Goal: Information Seeking & Learning: Find specific fact

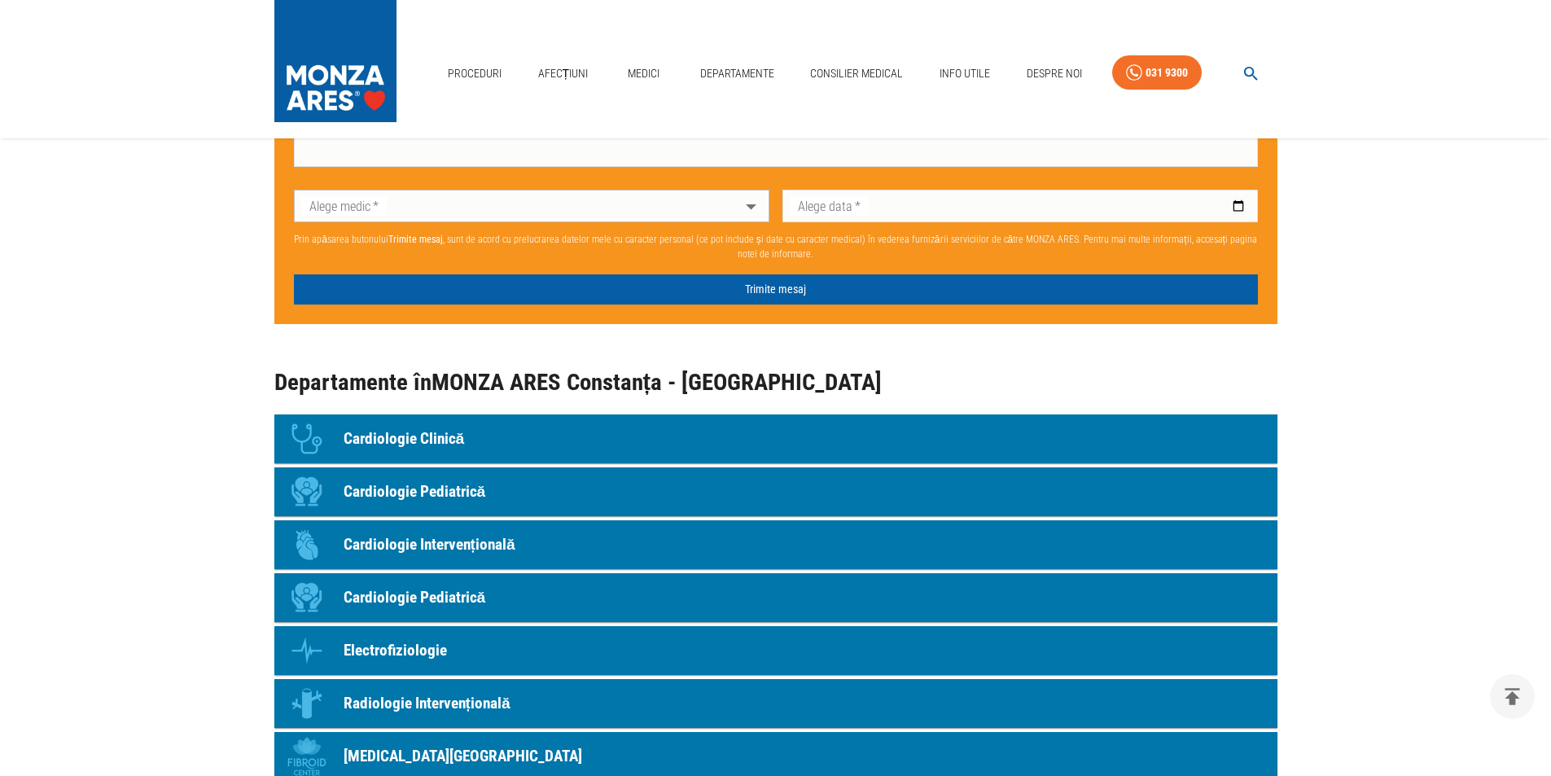
scroll to position [1302, 0]
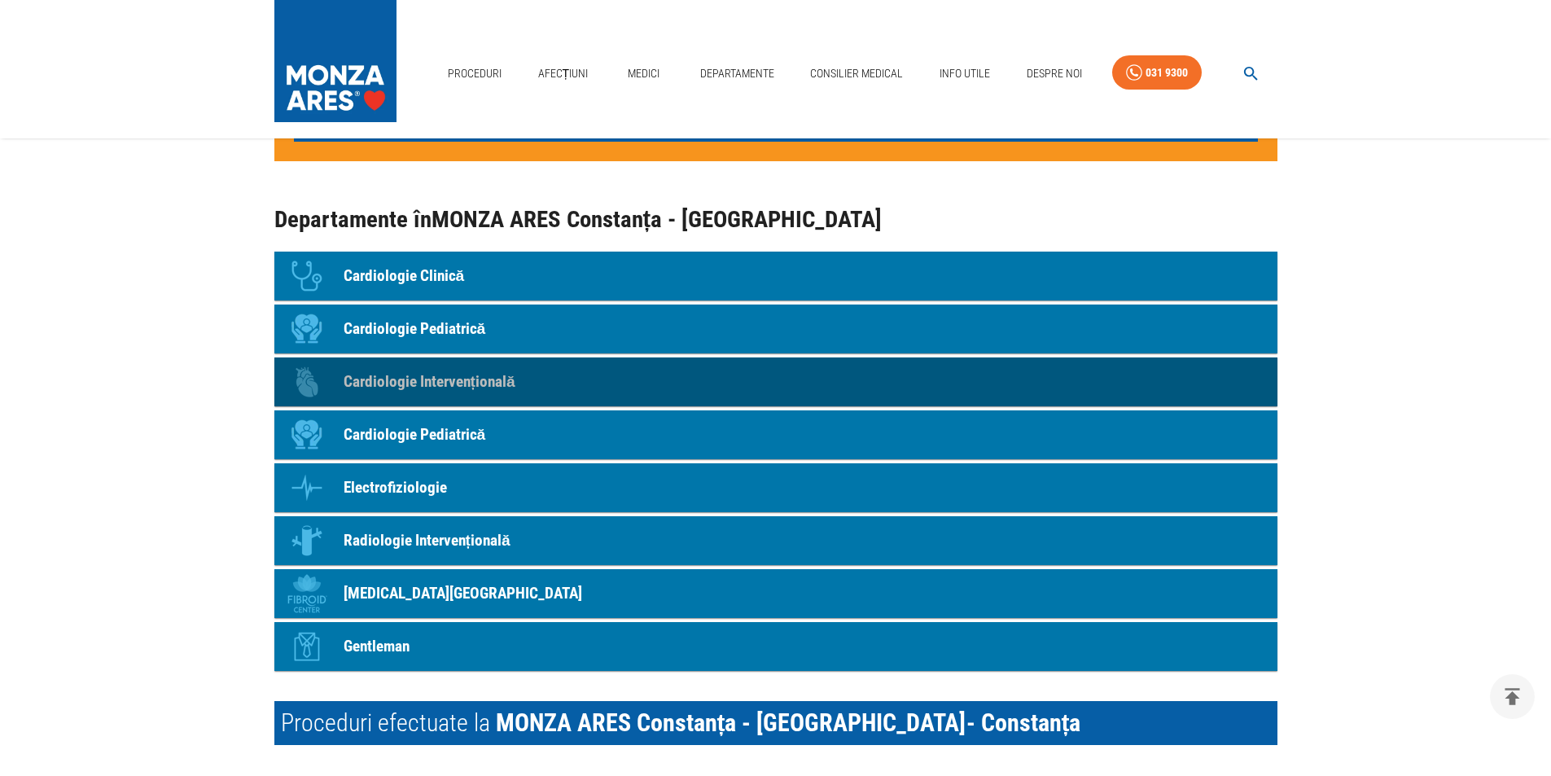
click at [430, 370] on p "Cardiologie Intervențională" at bounding box center [430, 382] width 172 height 24
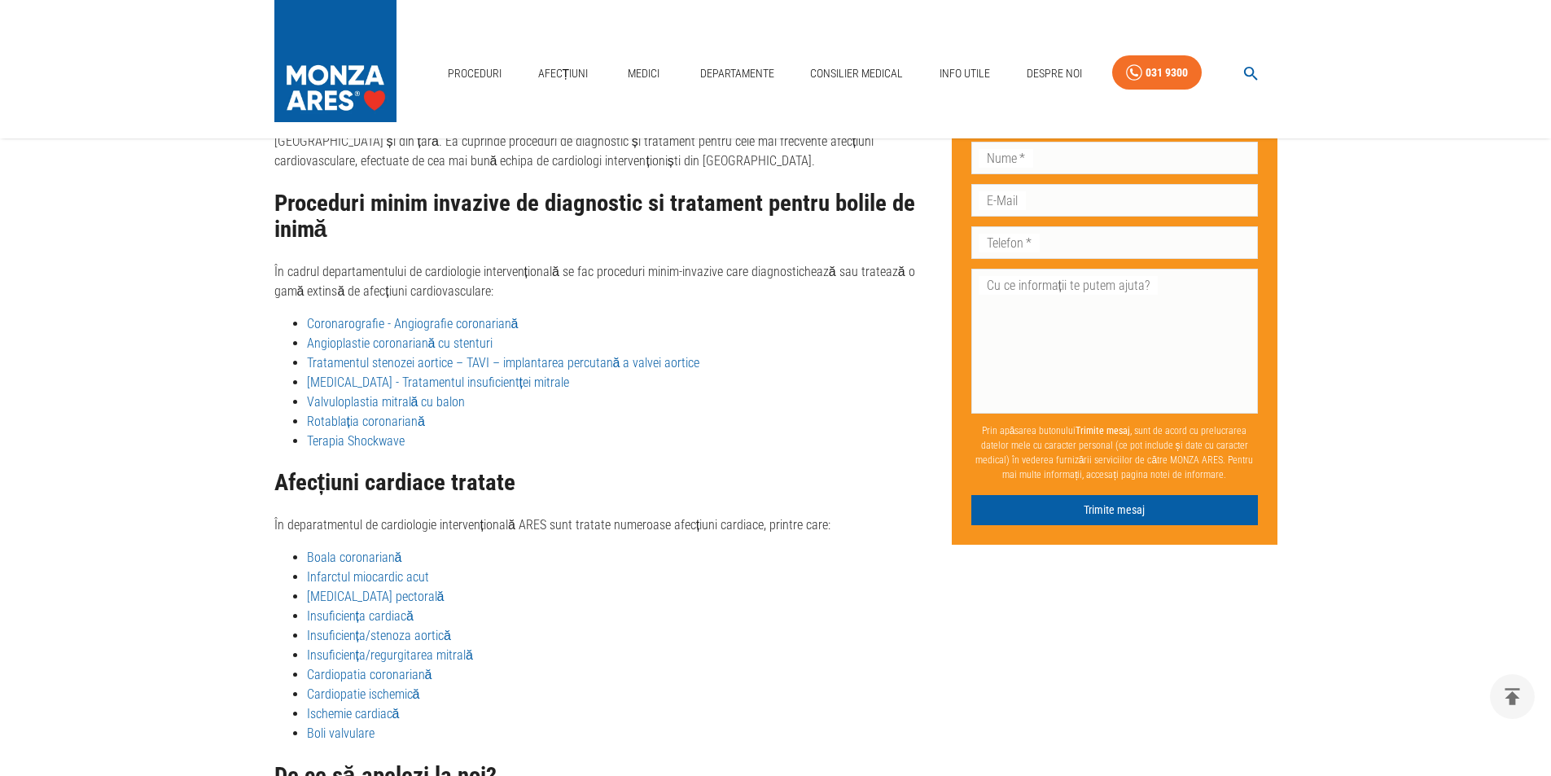
scroll to position [2573, 0]
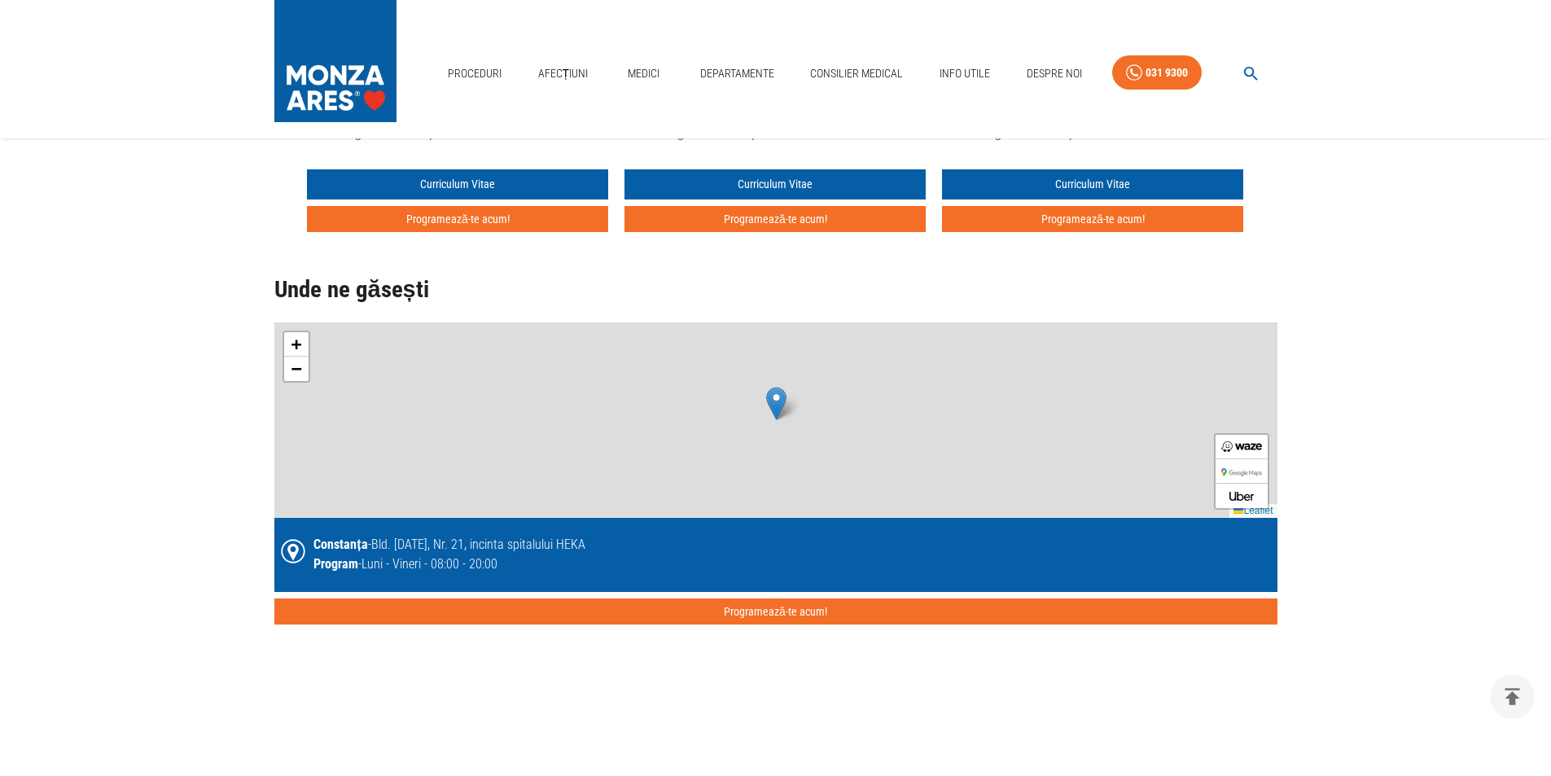
scroll to position [1302, 0]
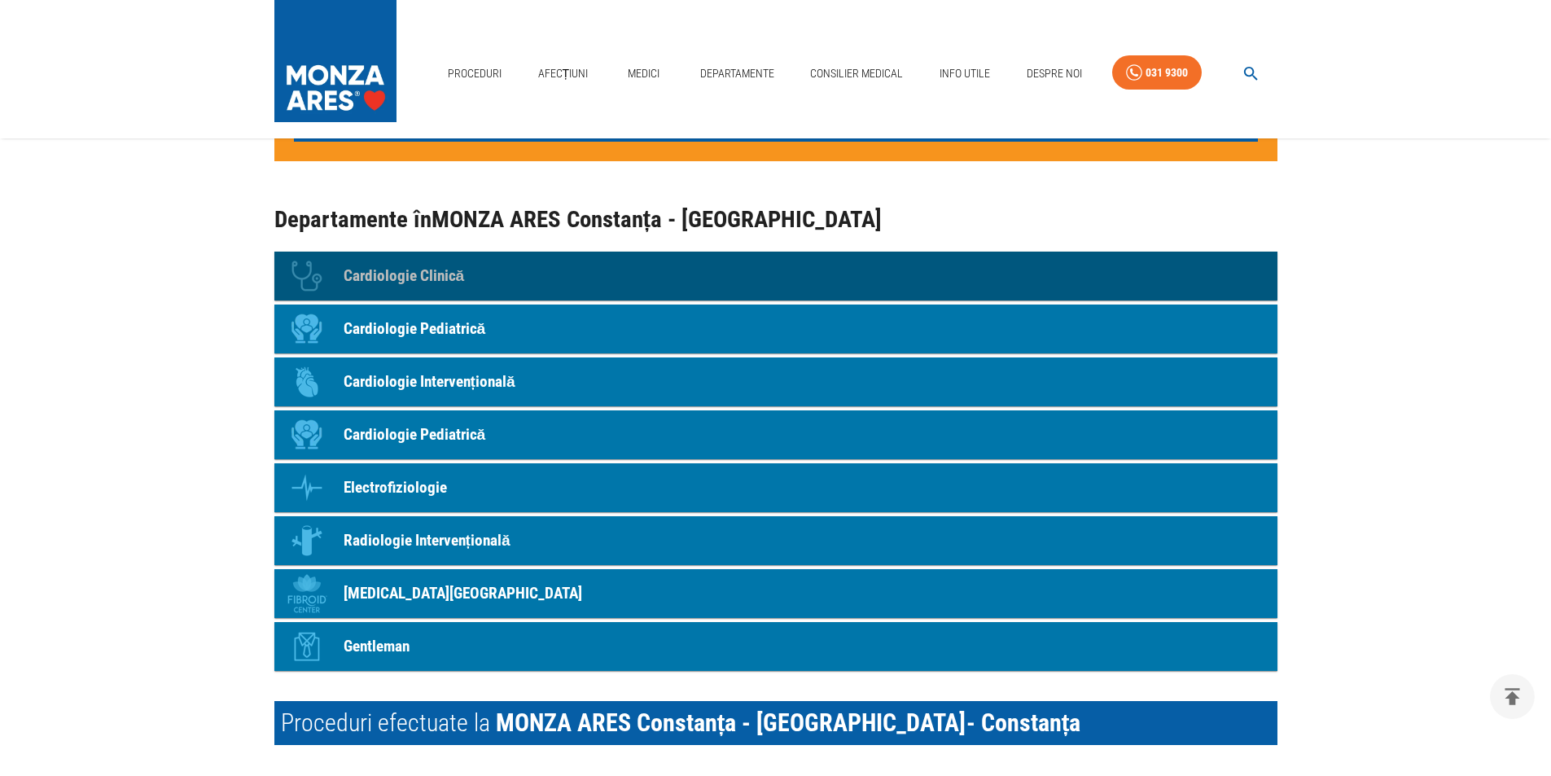
click at [440, 265] on p "Cardiologie Clinică" at bounding box center [404, 277] width 121 height 24
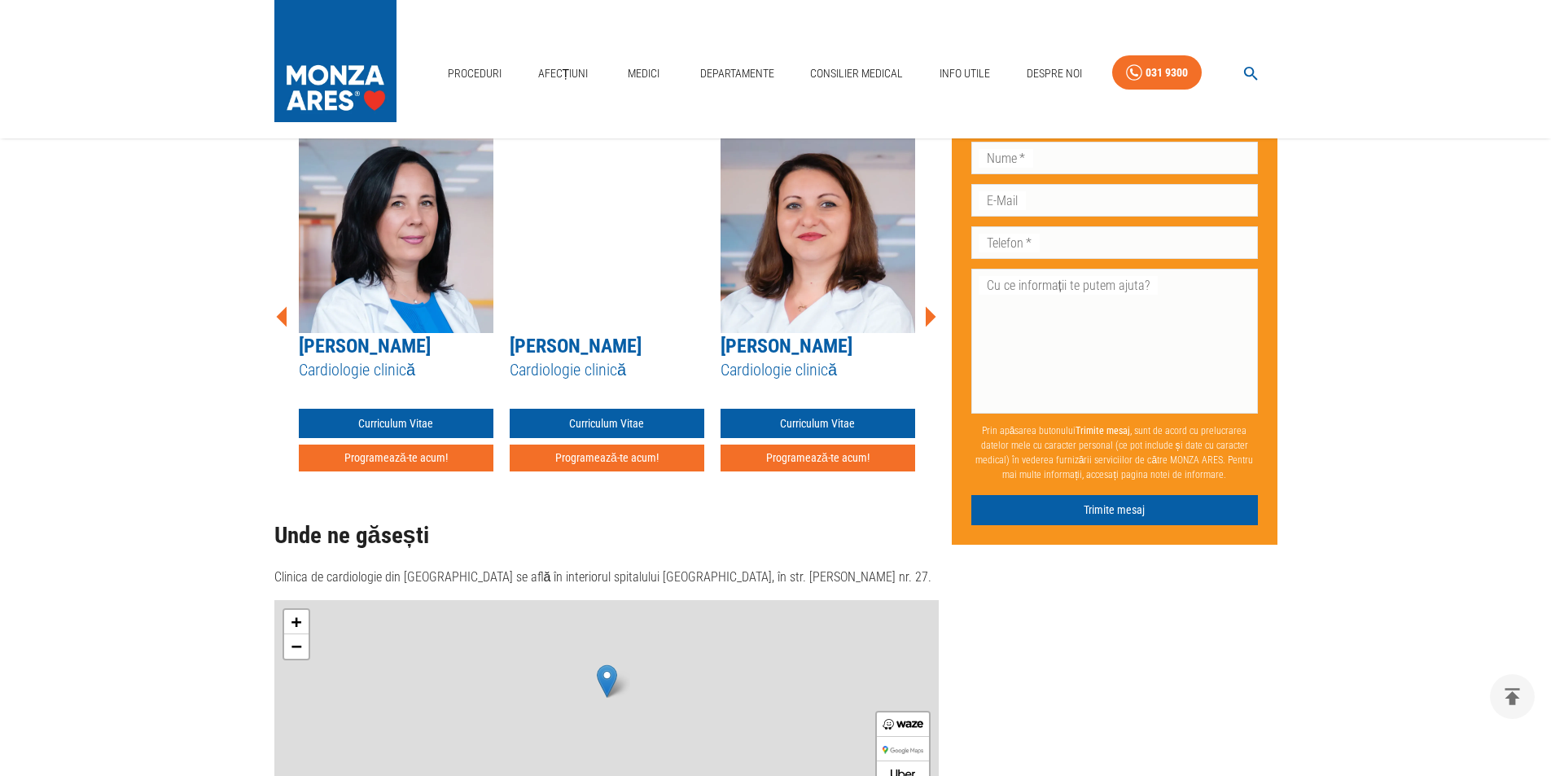
scroll to position [218, 0]
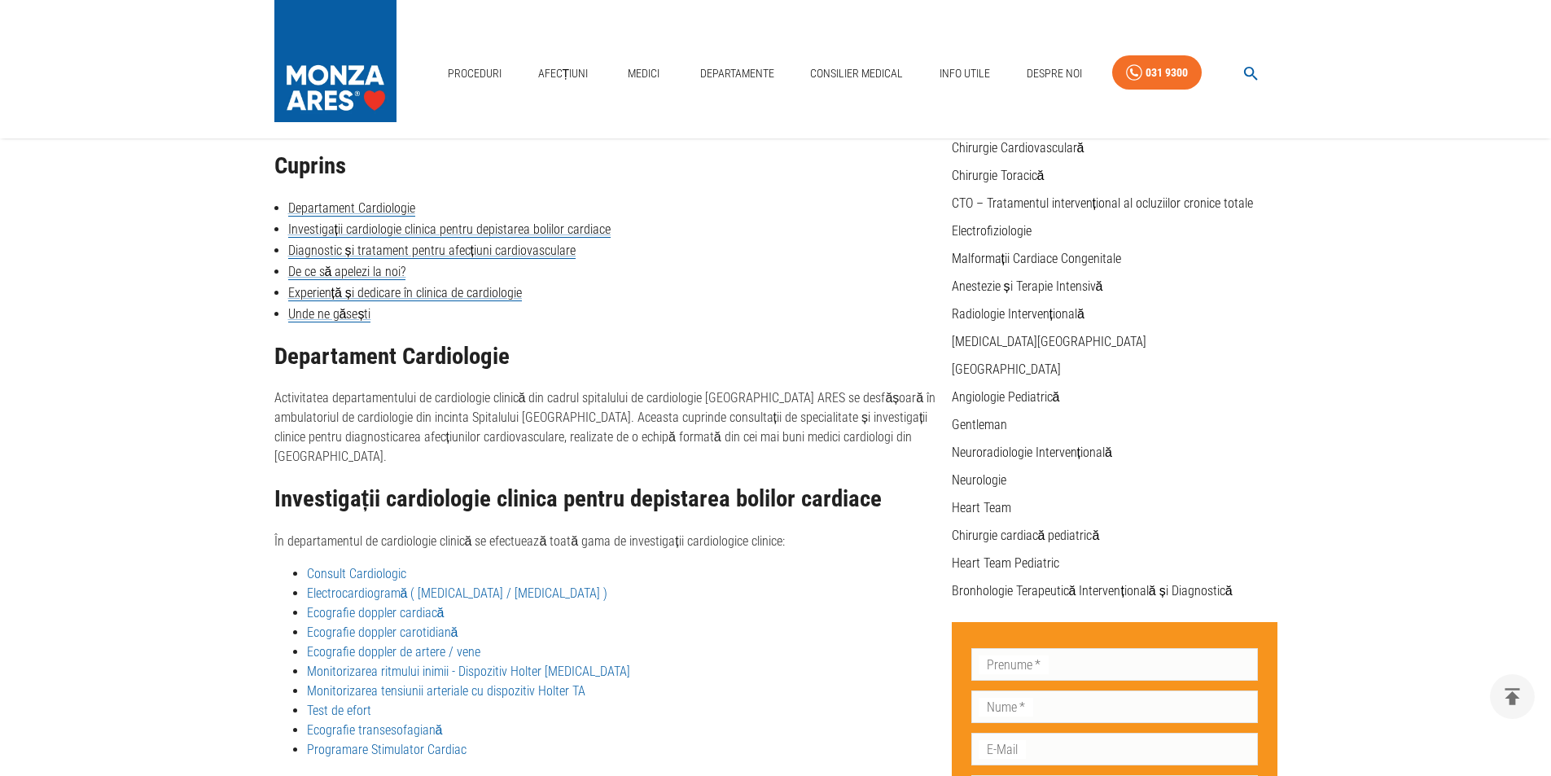
click at [396, 722] on link "Ecografie transesofagiană" at bounding box center [375, 729] width 136 height 15
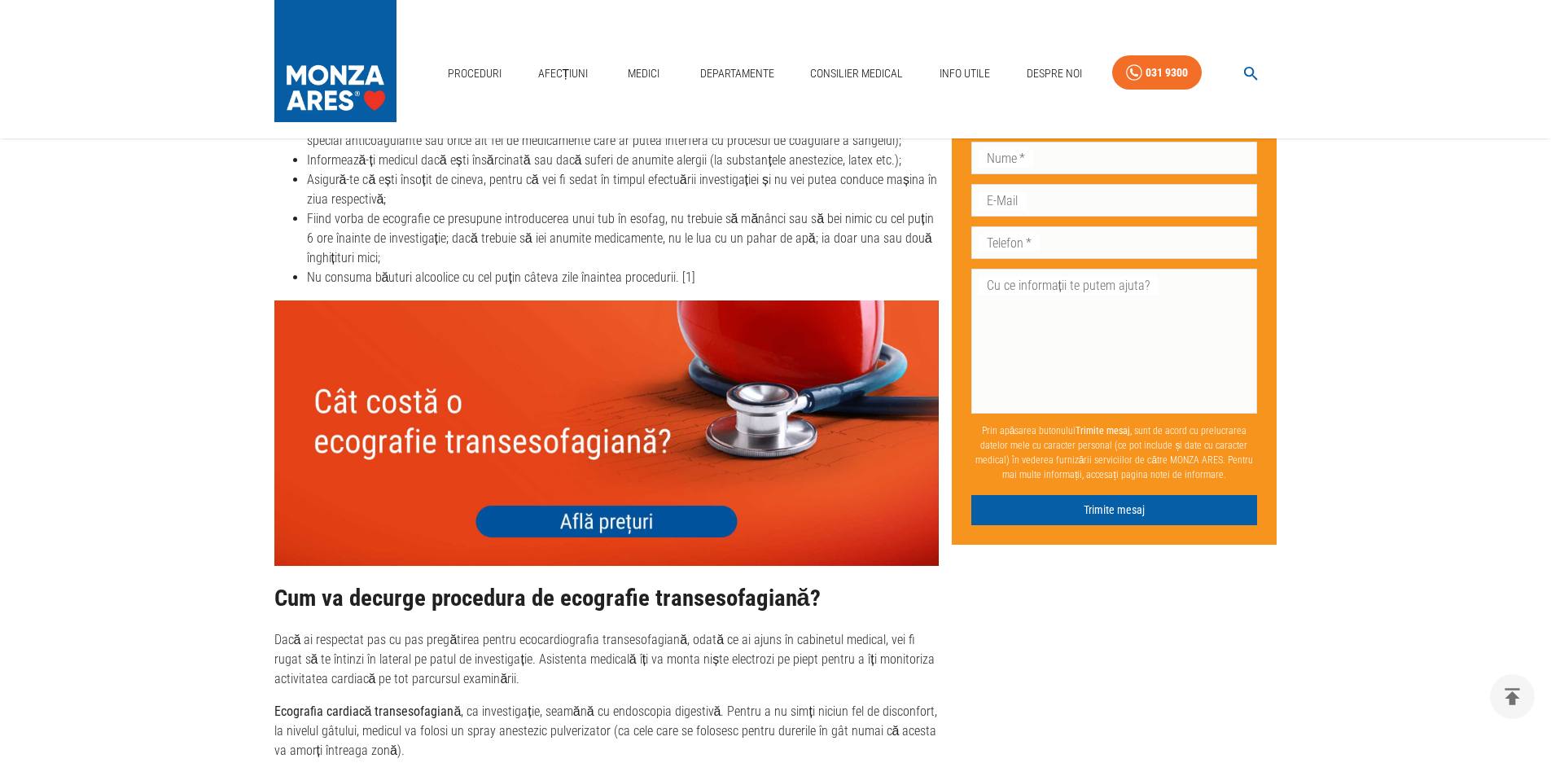
scroll to position [2279, 0]
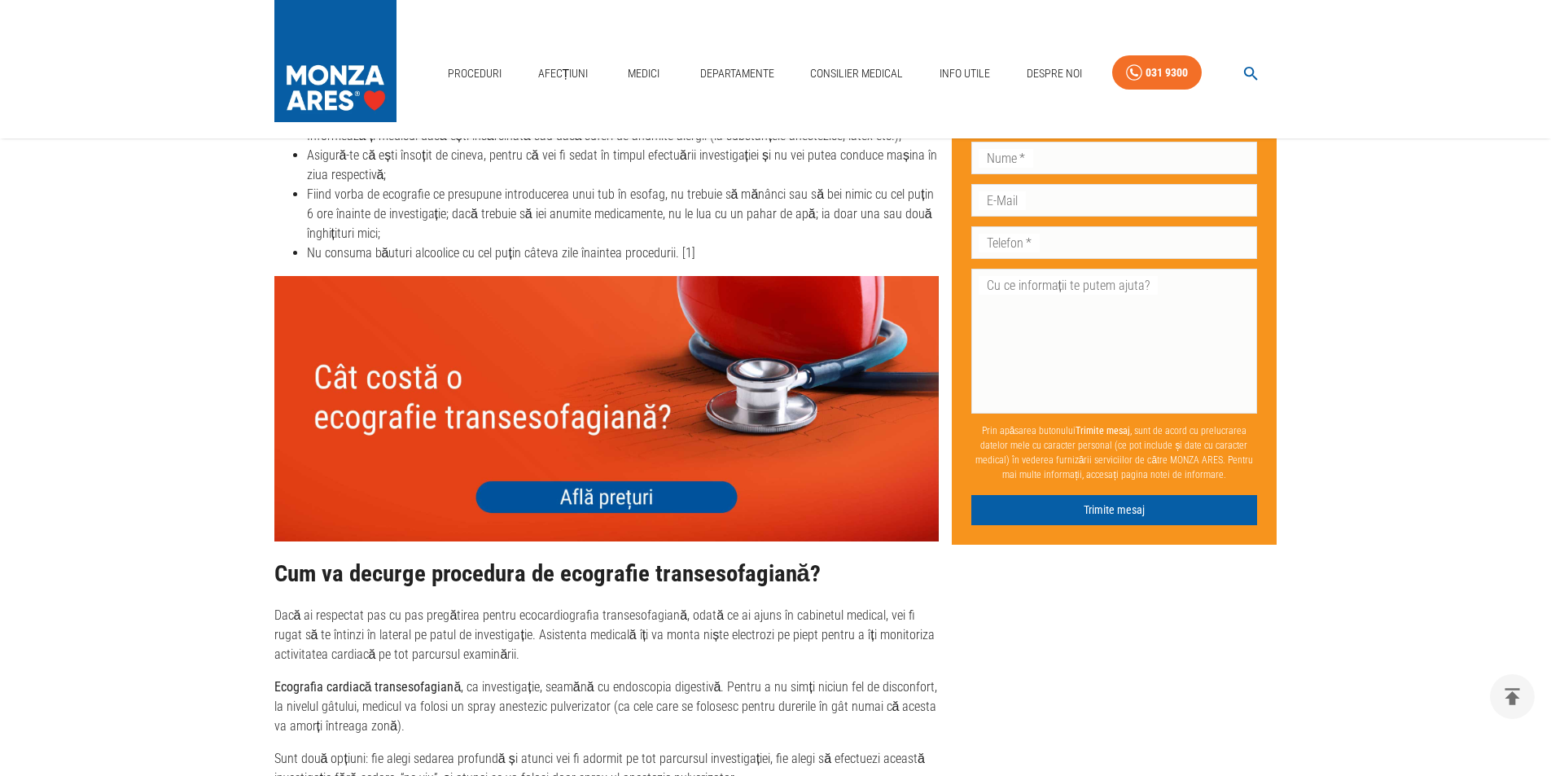
click at [632, 461] on img at bounding box center [606, 408] width 664 height 265
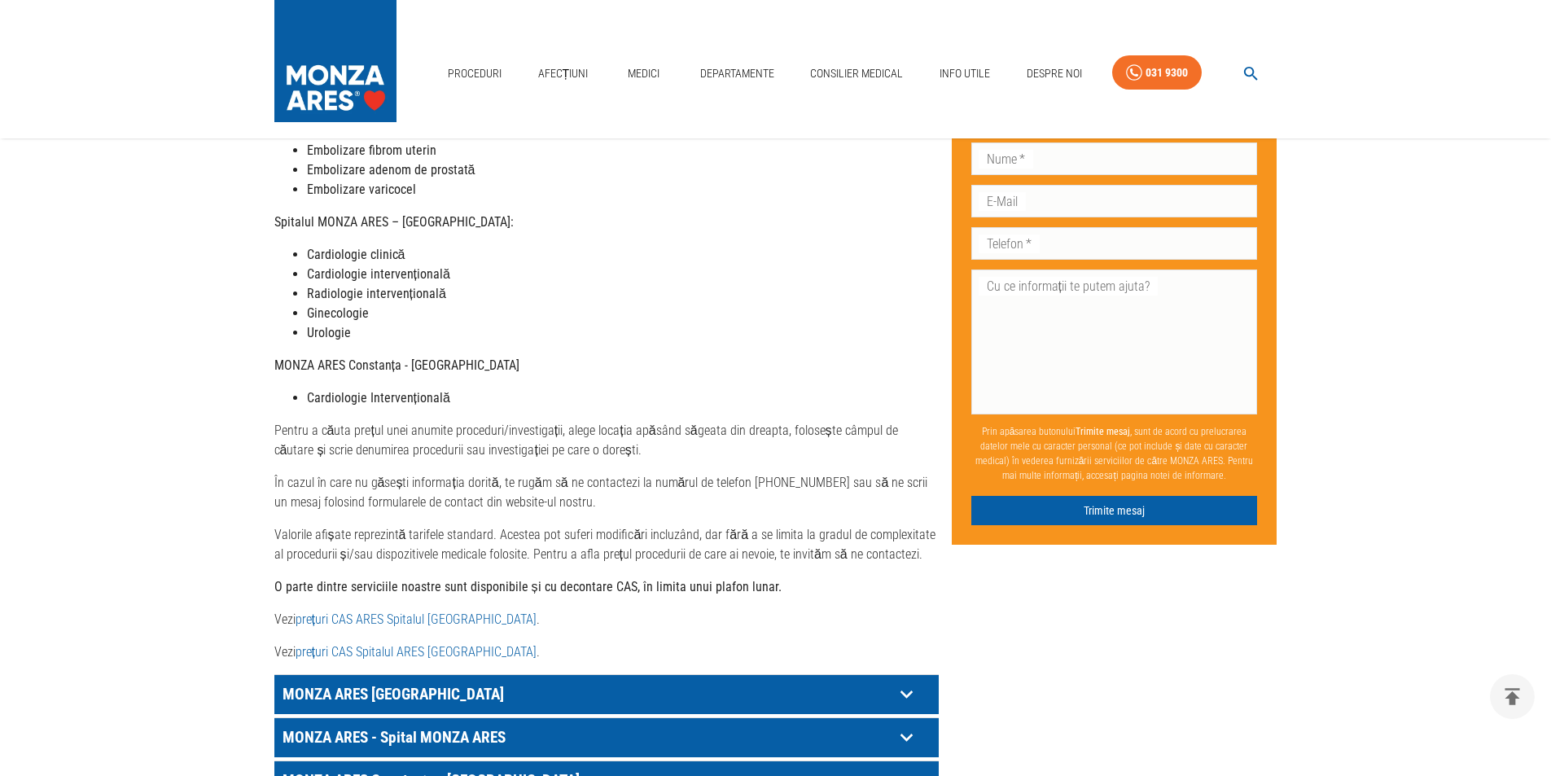
scroll to position [570, 0]
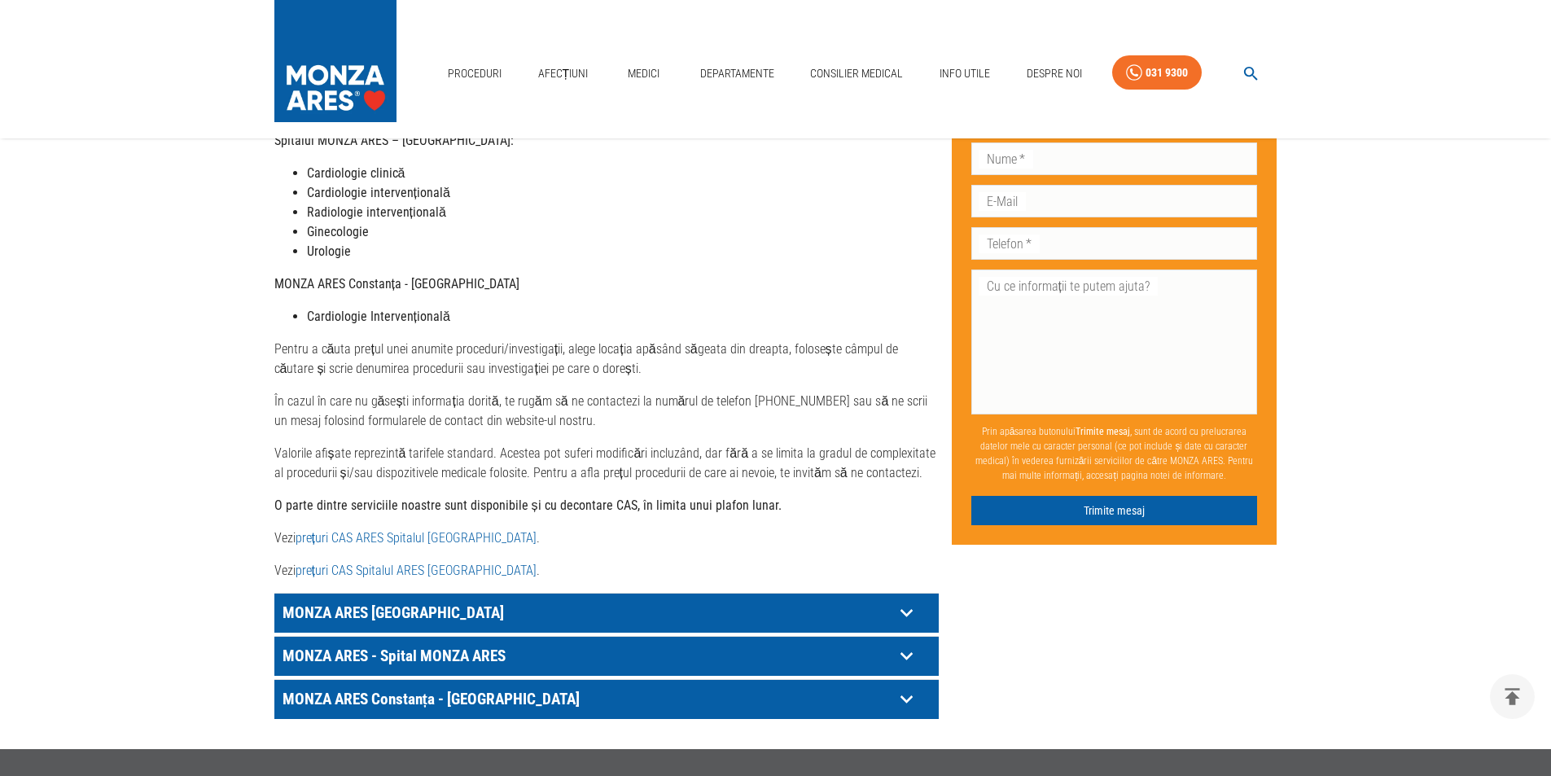
click at [903, 695] on icon at bounding box center [905, 699] width 12 height 8
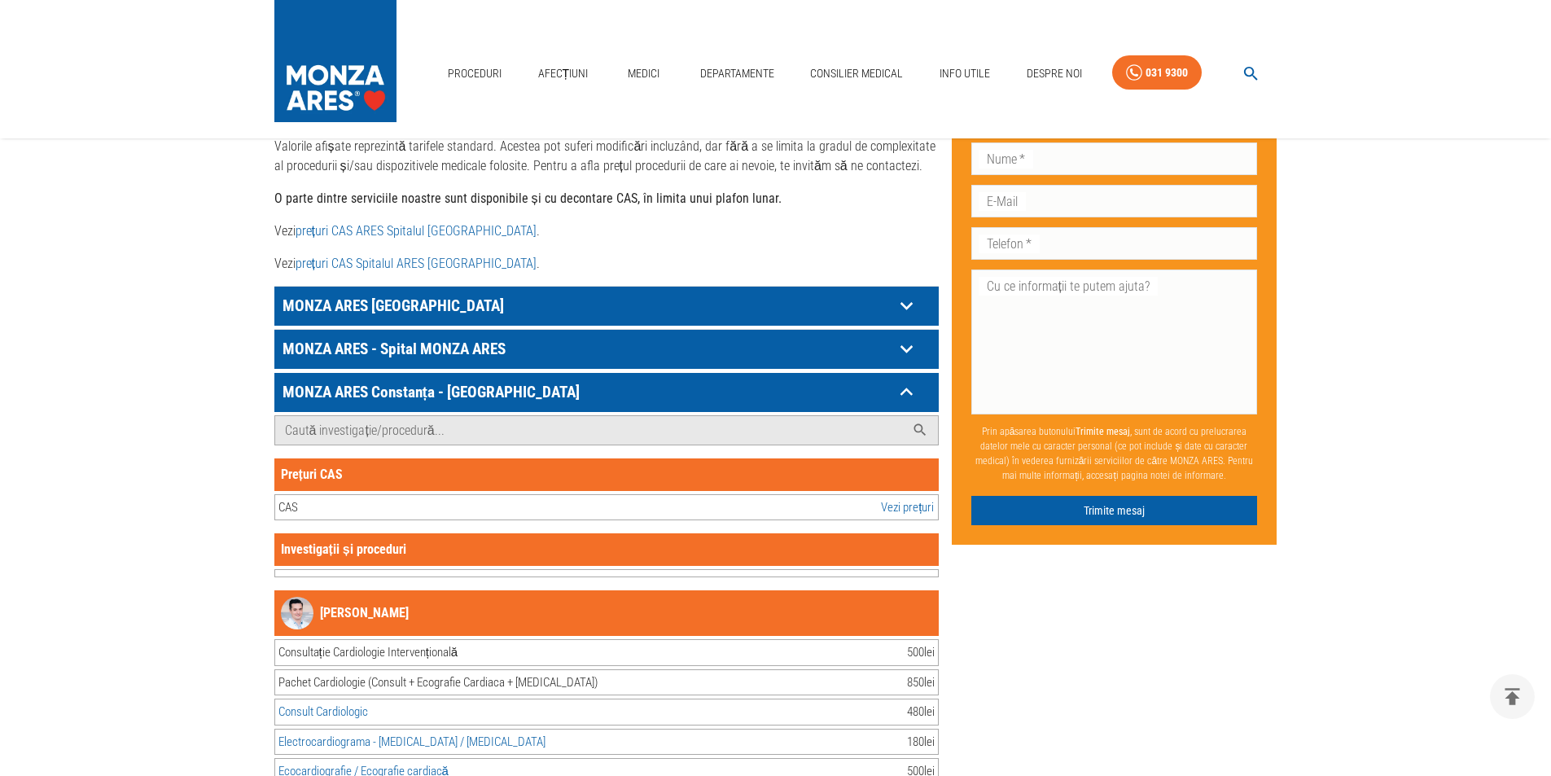
scroll to position [895, 0]
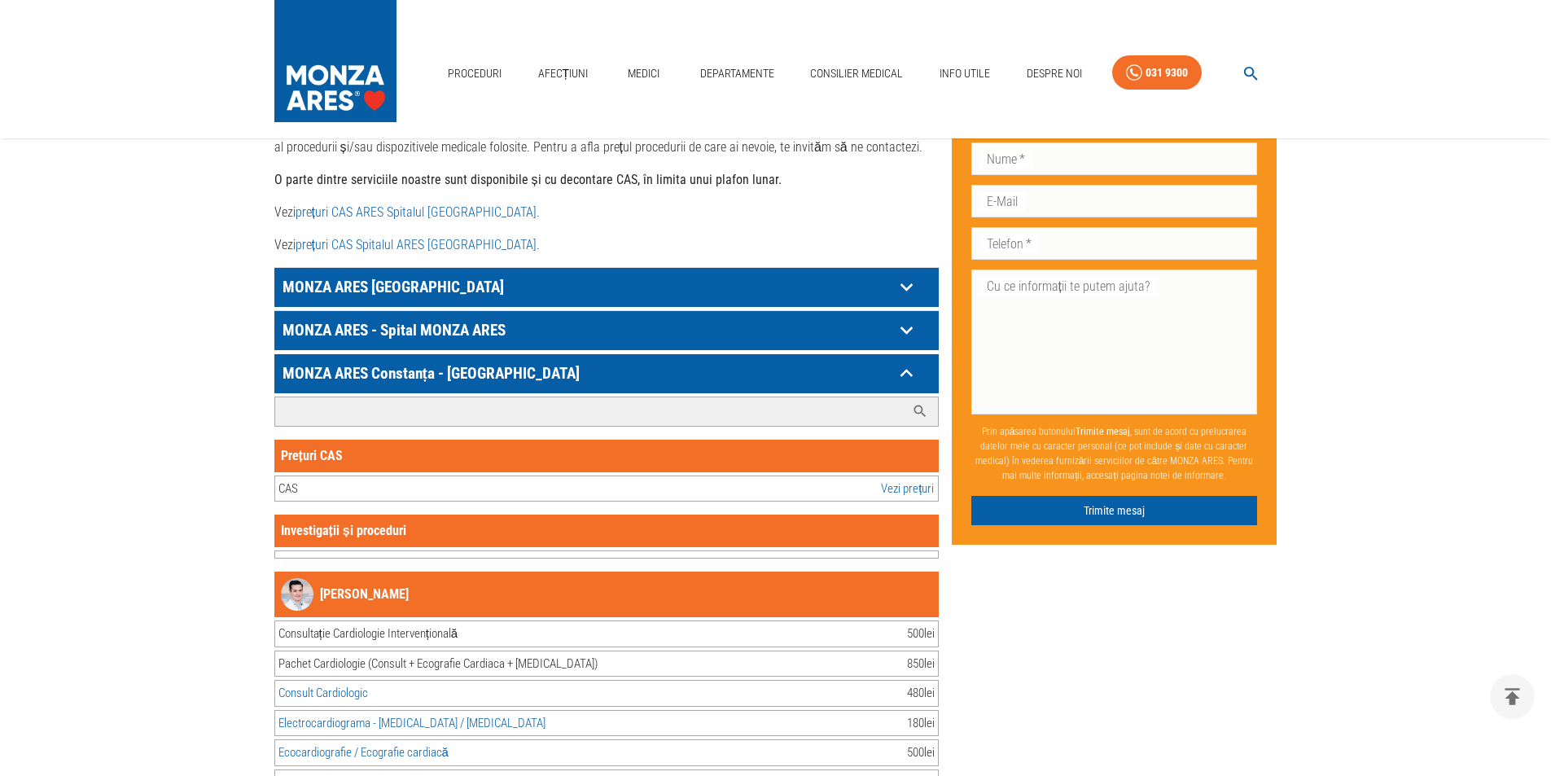
click at [539, 397] on input "Caută investigație/procedură..." at bounding box center [590, 411] width 630 height 28
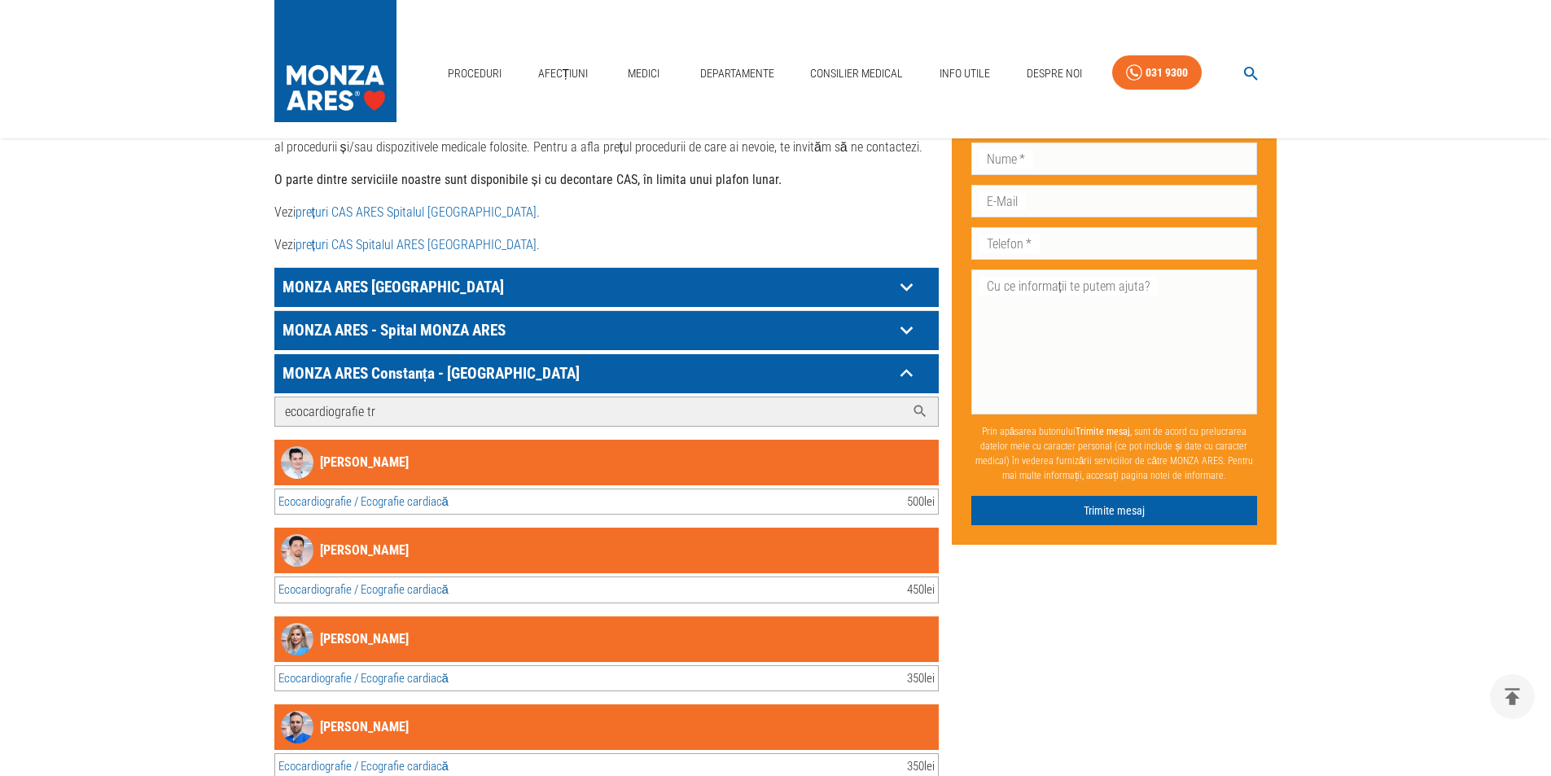
scroll to position [854, 0]
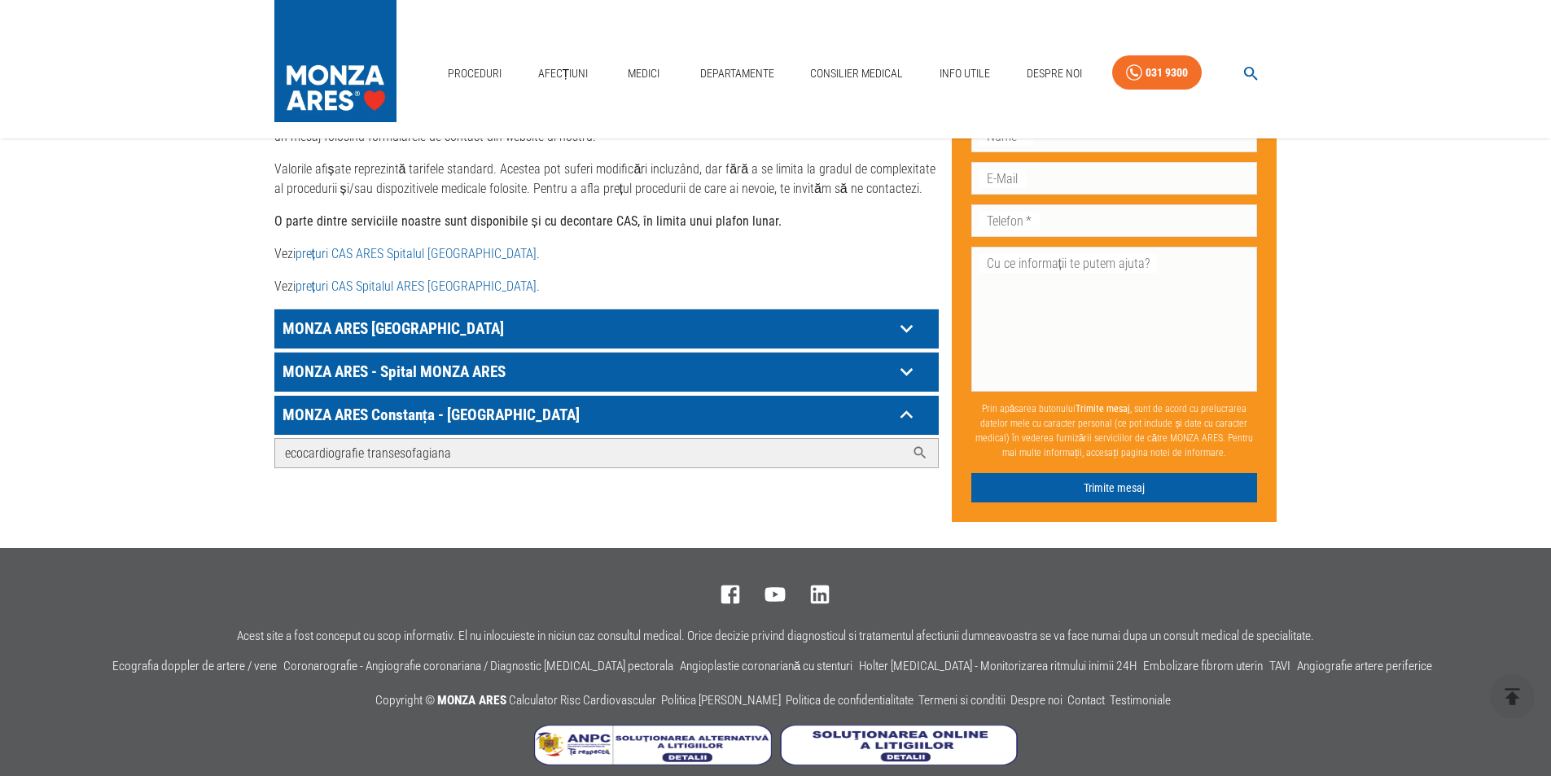
type input "ecocardiografie transesofagiana"
click at [919, 447] on icon at bounding box center [919, 453] width 12 height 12
click at [580, 439] on input "ecocardiografie transesofagiana" at bounding box center [590, 453] width 630 height 28
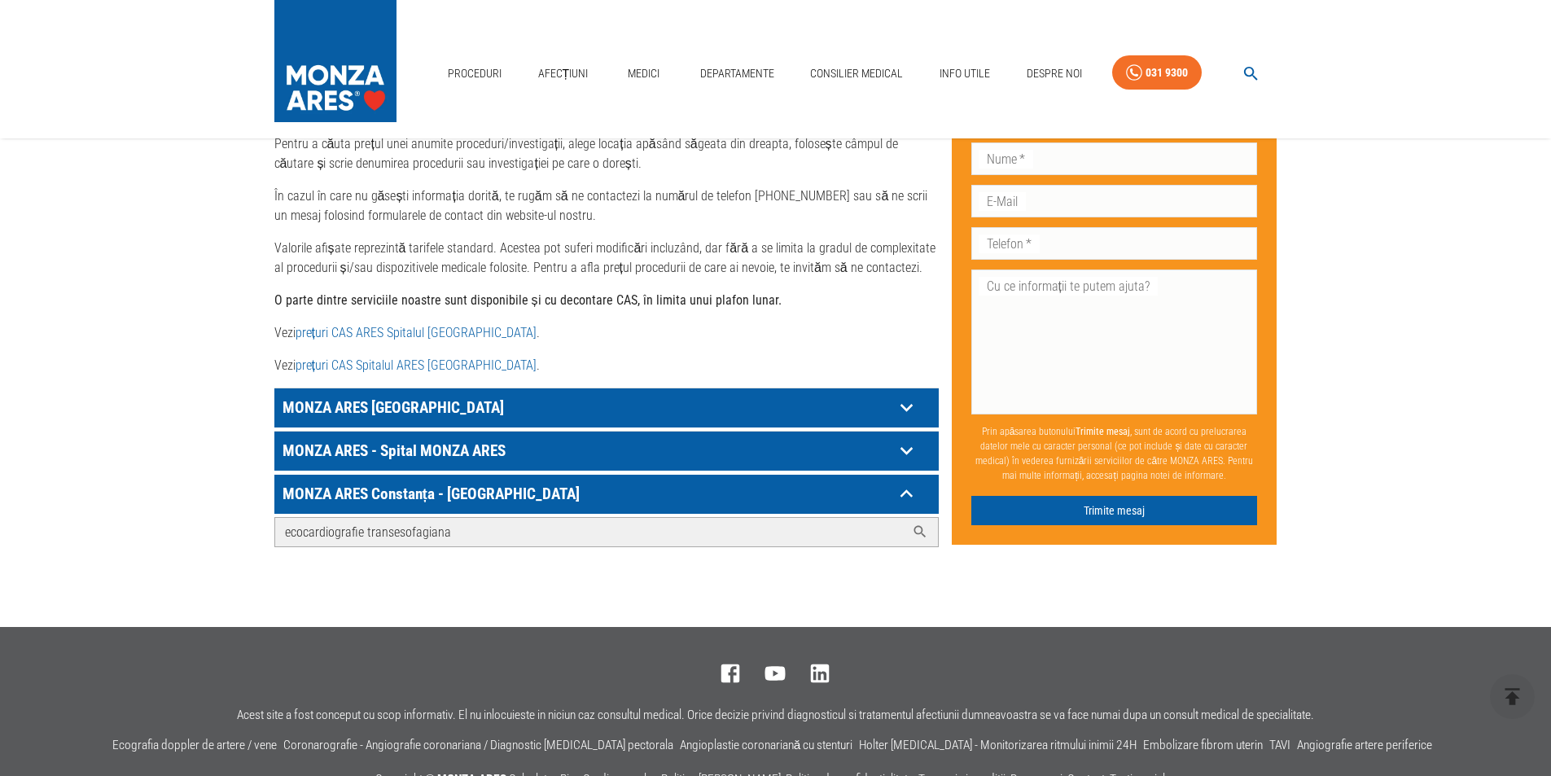
scroll to position [610, 0]
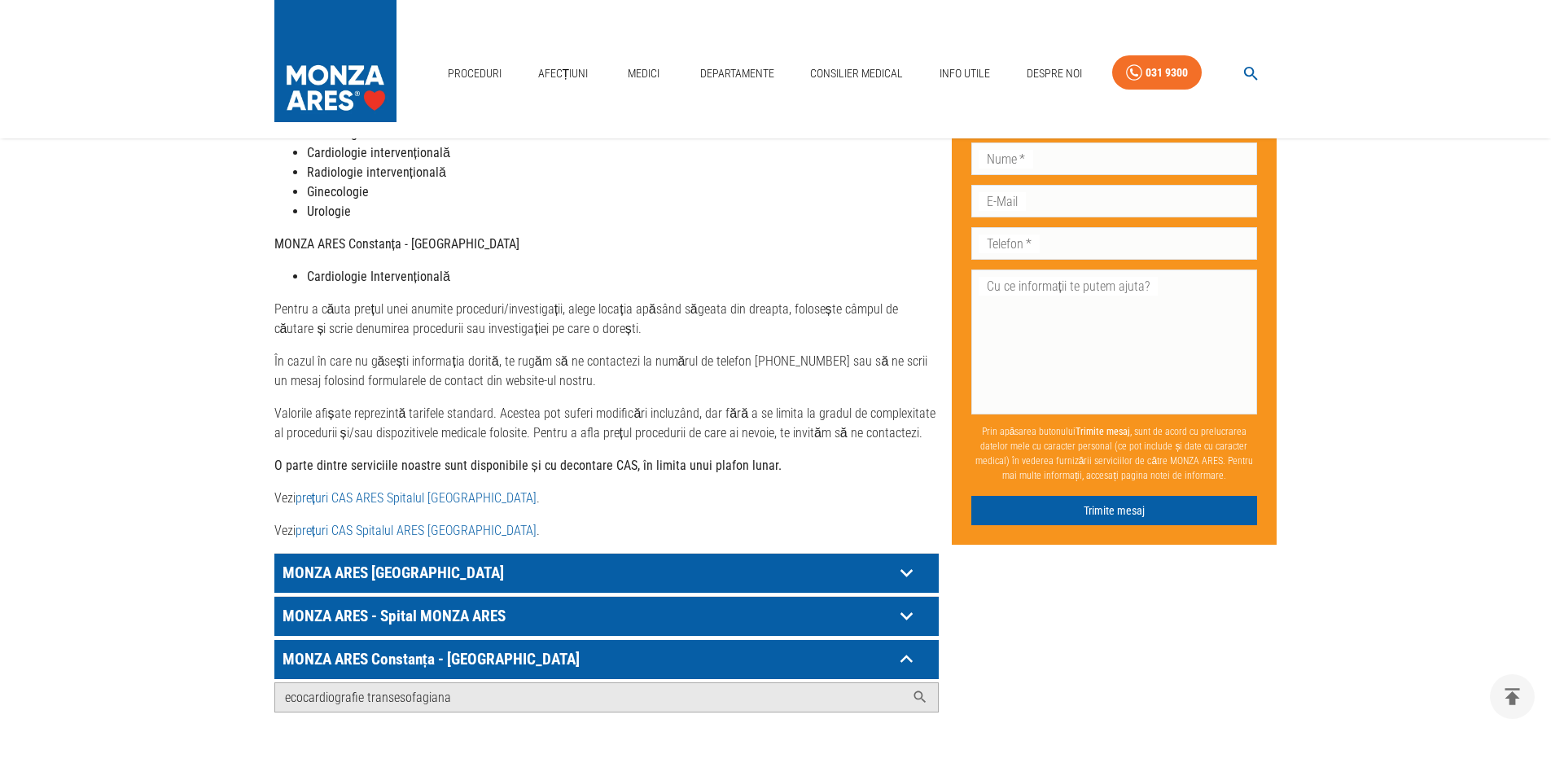
click at [1333, 366] on main "Acasă › Tarife Tarife MONZA ARES Dragi pacienți, Vă informăm că, în această per…" at bounding box center [775, 159] width 1551 height 1213
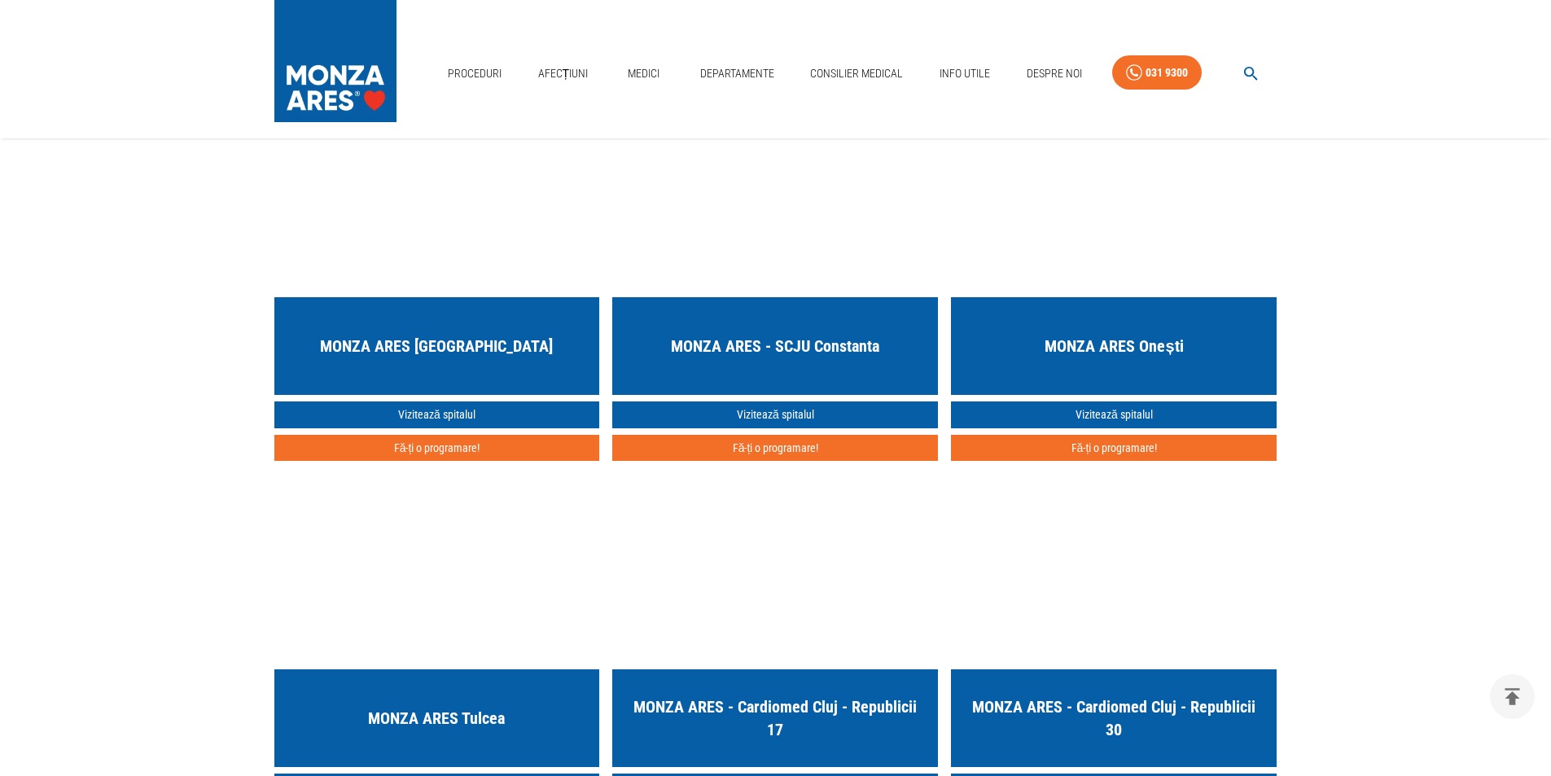
scroll to position [3582, 0]
